Goal: Navigation & Orientation: Find specific page/section

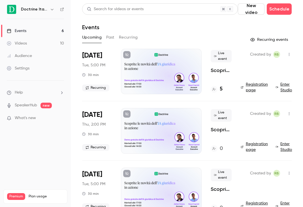
click at [52, 10] on icon "button" at bounding box center [52, 9] width 5 height 5
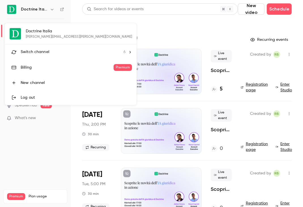
click at [45, 50] on span "Switch channel" at bounding box center [35, 52] width 29 height 6
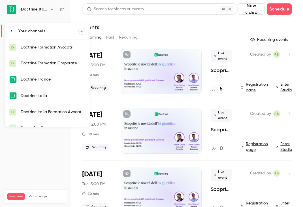
click at [49, 113] on div "Doctrine Italia Formation Avocat" at bounding box center [53, 112] width 65 height 6
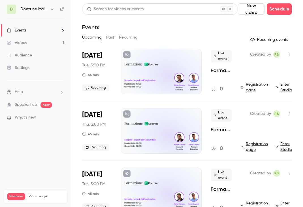
click at [50, 10] on icon "button" at bounding box center [52, 9] width 5 height 5
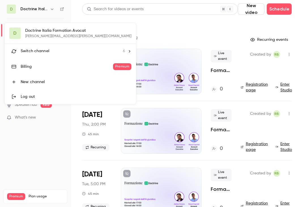
click at [45, 50] on span "Switch channel" at bounding box center [35, 51] width 29 height 6
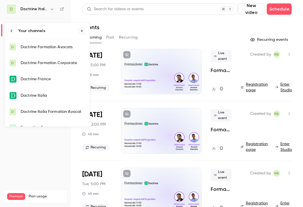
click at [52, 107] on link "D Doctrine Italia Formation Avocat" at bounding box center [47, 112] width 85 height 16
